Goal: Task Accomplishment & Management: Manage account settings

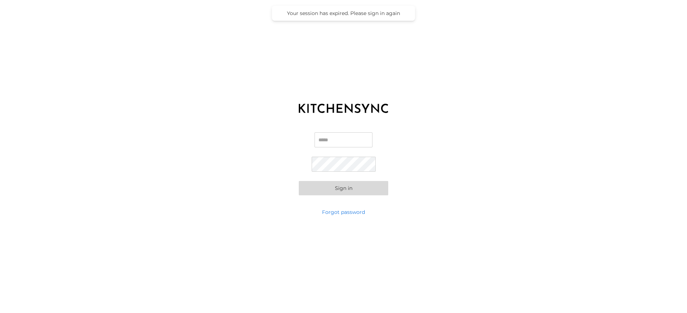
click at [292, 140] on div "Email Password Sign in" at bounding box center [343, 163] width 687 height 89
drag, startPoint x: 307, startPoint y: 81, endPoint x: 331, endPoint y: 111, distance: 38.7
click at [308, 81] on div "KITCHEN SYNC LOGIN Email Password Sign in Forgot password" at bounding box center [343, 156] width 687 height 313
click at [335, 142] on input "Email" at bounding box center [344, 139] width 58 height 15
type input "**********"
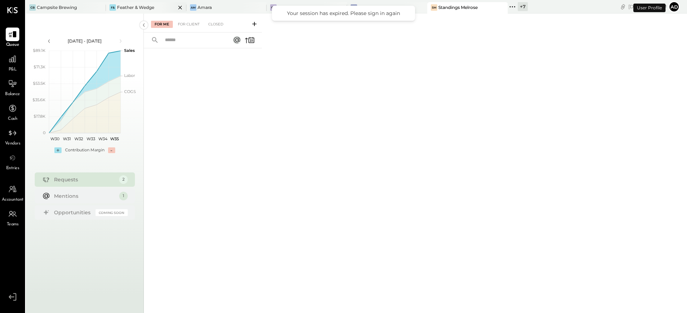
click at [140, 4] on div "F& Feather & Wedge" at bounding box center [146, 7] width 80 height 11
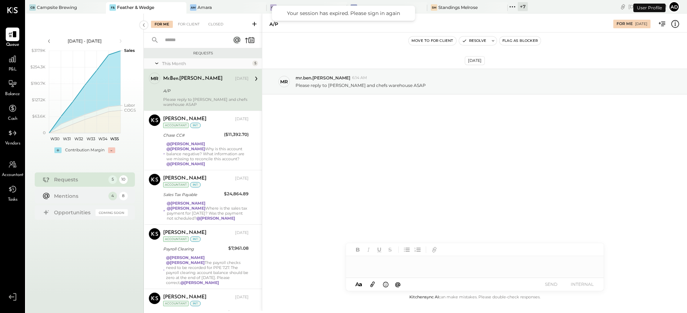
click at [337, 143] on div "[DATE] mr mr.ben.[PERSON_NAME] 6:14 AM Please reply to [PERSON_NAME] and chefs …" at bounding box center [474, 99] width 425 height 98
click at [353, 150] on div "[DATE] mr mr.ben.[PERSON_NAME] 6:14 AM Please reply to [PERSON_NAME] and chefs …" at bounding box center [474, 163] width 425 height 261
click at [124, 3] on div "F& Feather & Wedge" at bounding box center [146, 7] width 80 height 11
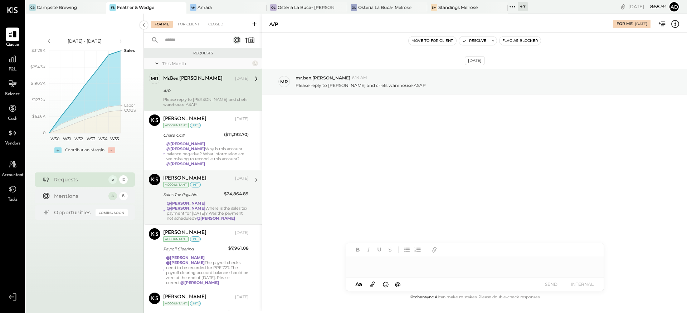
scroll to position [32, 0]
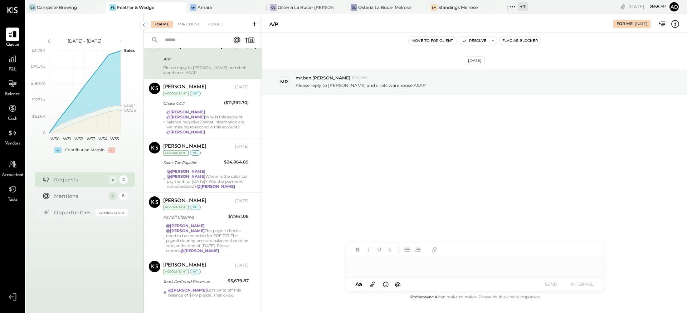
click at [339, 137] on div "[DATE] mr mr.ben.[PERSON_NAME] 6:14 AM Please reply to [PERSON_NAME] and chefs …" at bounding box center [474, 99] width 425 height 98
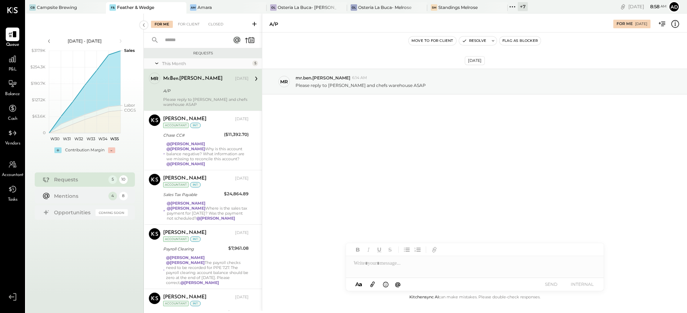
scroll to position [1, 0]
click at [363, 143] on div "[DATE] mr mr.ben.[PERSON_NAME] 6:14 AM Please reply to [PERSON_NAME] and chefs …" at bounding box center [474, 99] width 425 height 98
